Goal: Task Accomplishment & Management: Manage account settings

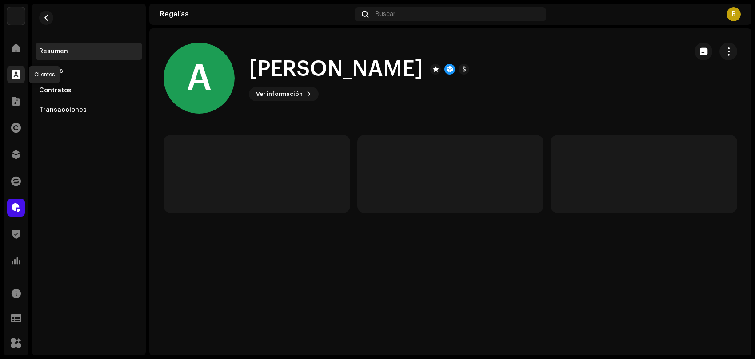
click at [18, 81] on div at bounding box center [16, 75] width 18 height 18
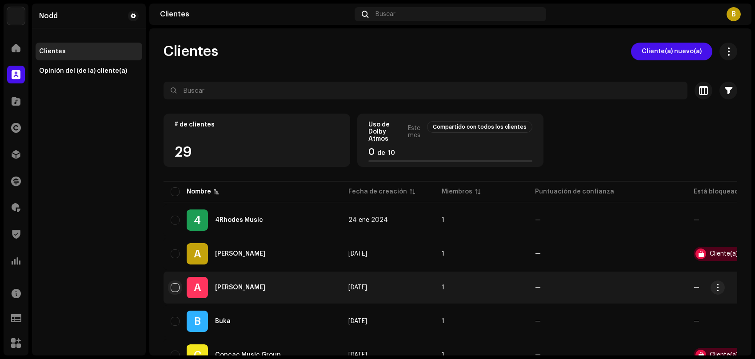
click at [172, 287] on input "checkbox" at bounding box center [175, 287] width 9 height 9
checkbox input "true"
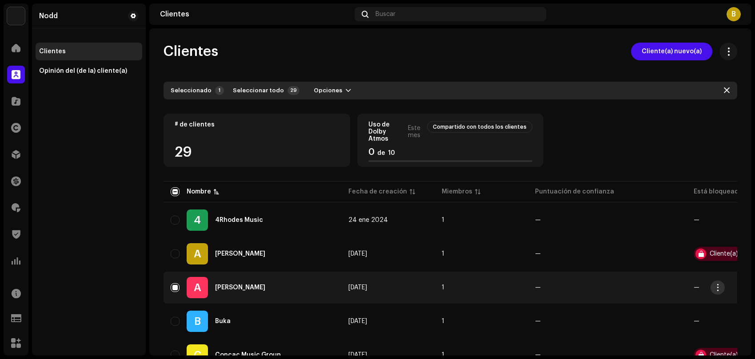
click at [722, 289] on button "button" at bounding box center [717, 288] width 14 height 14
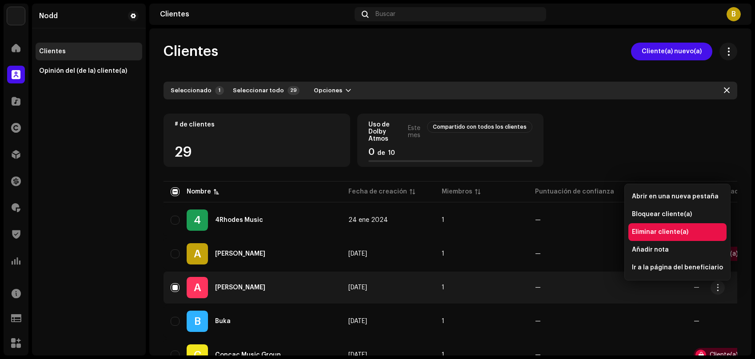
click at [653, 232] on span "Eliminar cliente(a)" at bounding box center [660, 232] width 56 height 7
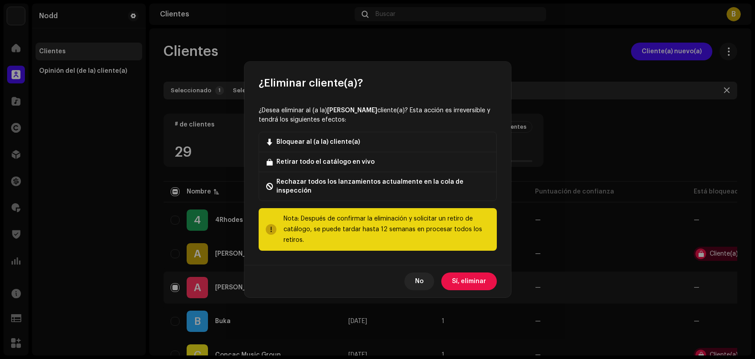
click at [460, 280] on span "Sí, eliminar" at bounding box center [469, 282] width 34 height 18
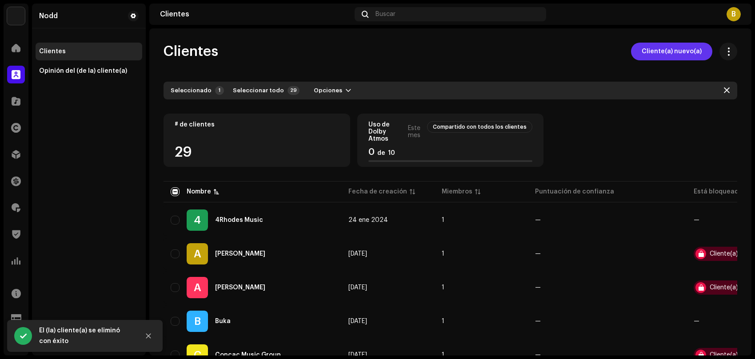
click at [642, 56] on span "Cliente(a) nuevo(a)" at bounding box center [672, 52] width 60 height 18
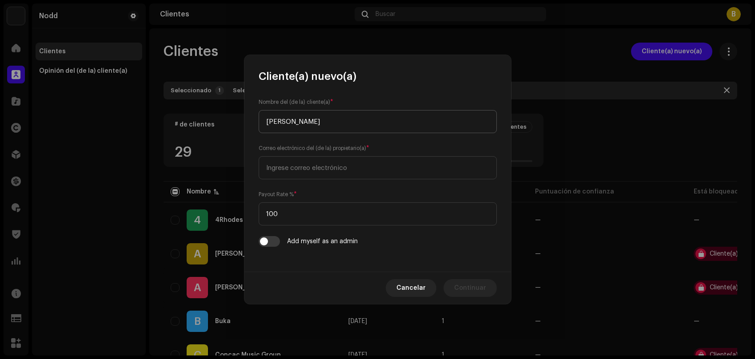
type input "[PERSON_NAME]"
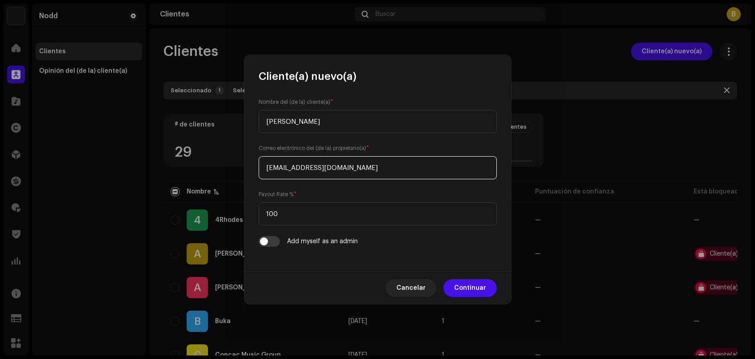
click at [327, 170] on input "[EMAIL_ADDRESS][DOMAIN_NAME]" at bounding box center [378, 167] width 238 height 23
type input "[EMAIL_ADDRESS][DOMAIN_NAME]"
drag, startPoint x: 296, startPoint y: 215, endPoint x: 159, endPoint y: 195, distance: 137.8
click at [159, 195] on div "Cliente(a) nuevo(a) Nombre del (de la) cliente(a) * [PERSON_NAME] Correo electr…" at bounding box center [377, 179] width 755 height 359
type input "90"
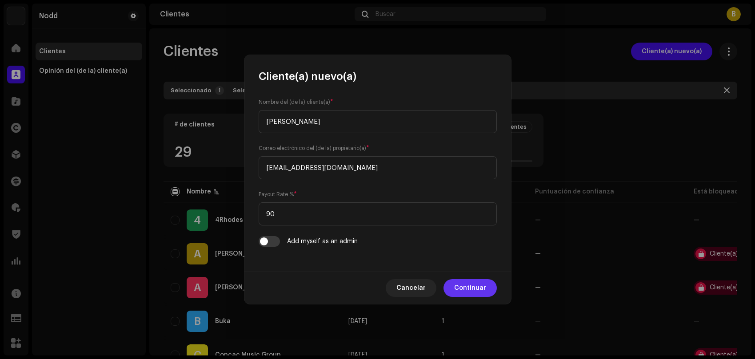
click at [468, 291] on span "Continuar" at bounding box center [470, 288] width 32 height 18
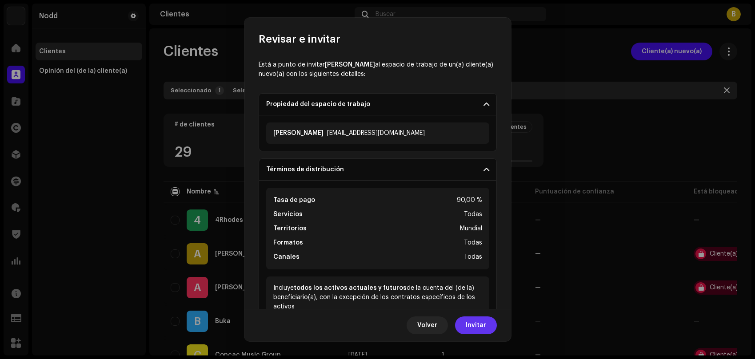
click at [484, 325] on span "Invitar" at bounding box center [476, 326] width 20 height 18
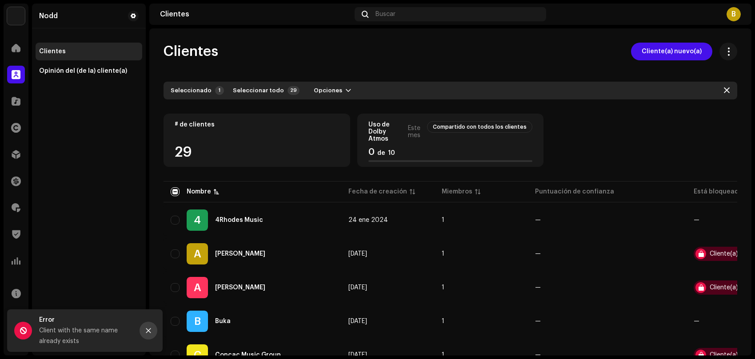
click at [146, 332] on icon "Close" at bounding box center [148, 331] width 6 height 6
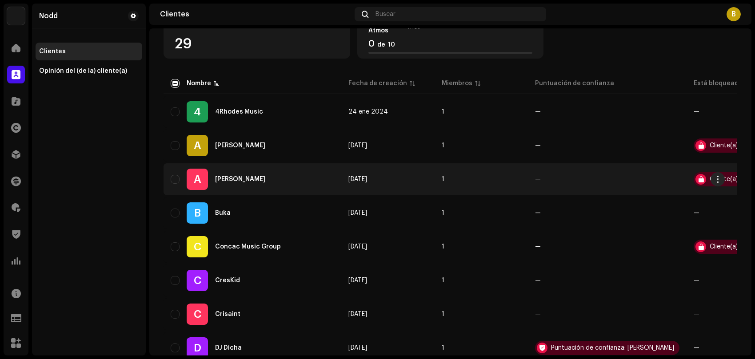
click at [258, 183] on div "A [PERSON_NAME]" at bounding box center [252, 179] width 163 height 21
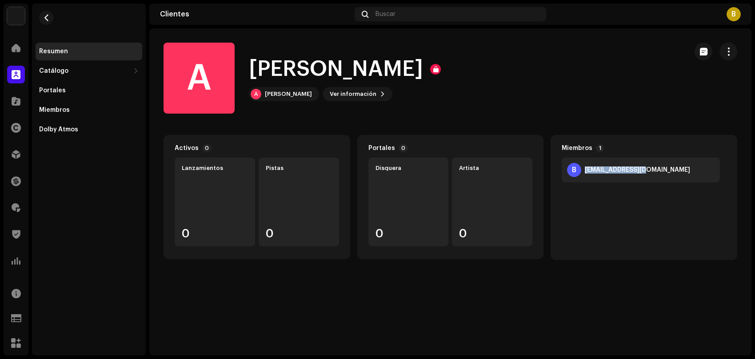
drag, startPoint x: 585, startPoint y: 169, endPoint x: 646, endPoint y: 170, distance: 61.3
click at [646, 170] on div "[EMAIL_ADDRESS][DOMAIN_NAME]" at bounding box center [637, 170] width 105 height 7
click at [69, 111] on div "Miembros" at bounding box center [89, 110] width 100 height 7
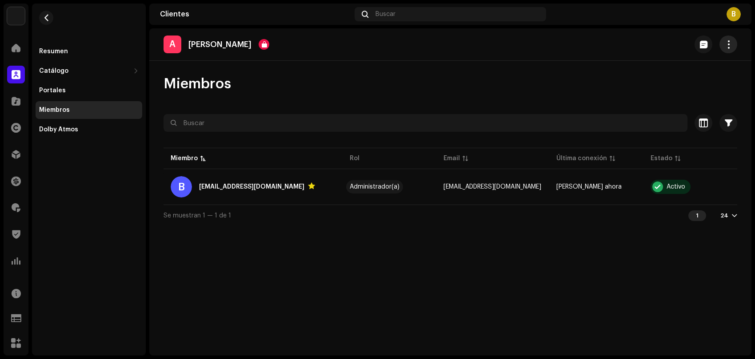
click at [729, 42] on span "button" at bounding box center [728, 44] width 8 height 7
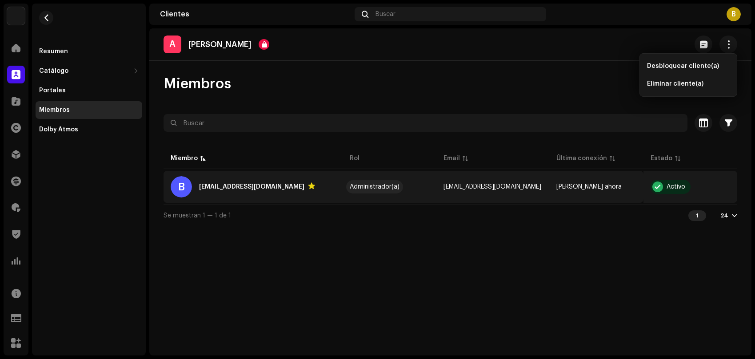
click at [255, 189] on div "[EMAIL_ADDRESS][DOMAIN_NAME]" at bounding box center [251, 187] width 105 height 11
click at [455, 187] on span "[EMAIL_ADDRESS][DOMAIN_NAME]" at bounding box center [492, 187] width 98 height 6
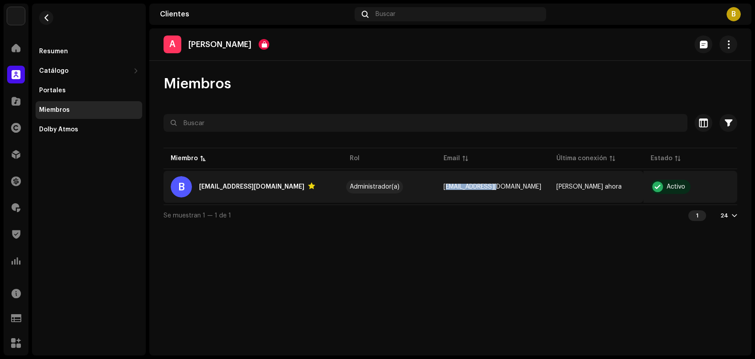
click at [455, 187] on span "[EMAIL_ADDRESS][DOMAIN_NAME]" at bounding box center [492, 187] width 98 height 6
click at [375, 190] on div "Administrador(a)" at bounding box center [375, 187] width 50 height 6
click at [242, 190] on div "[EMAIL_ADDRESS][DOMAIN_NAME]" at bounding box center [251, 187] width 105 height 11
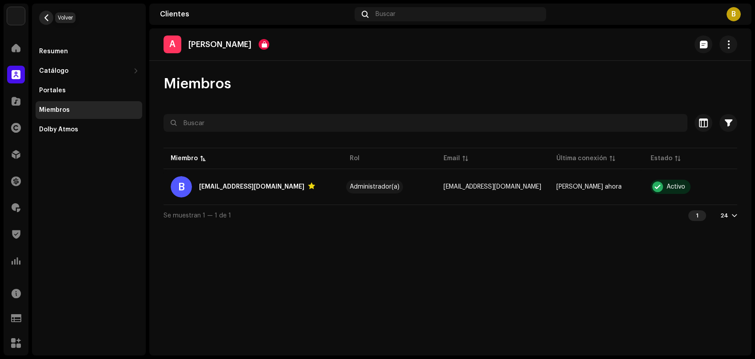
click at [49, 23] on button "button" at bounding box center [46, 18] width 14 height 14
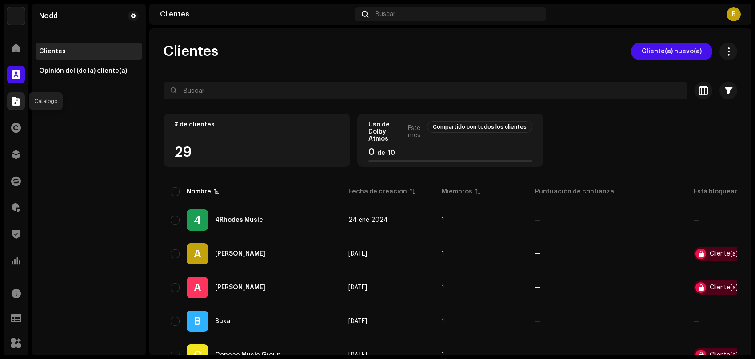
click at [13, 106] on div at bounding box center [16, 101] width 18 height 18
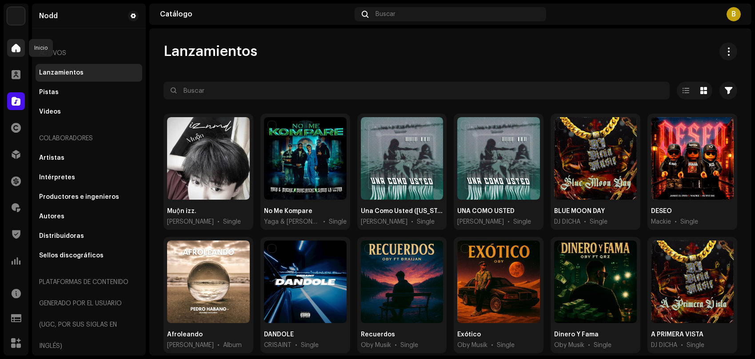
click at [12, 48] on span at bounding box center [16, 47] width 9 height 7
